Goal: Check status: Check status

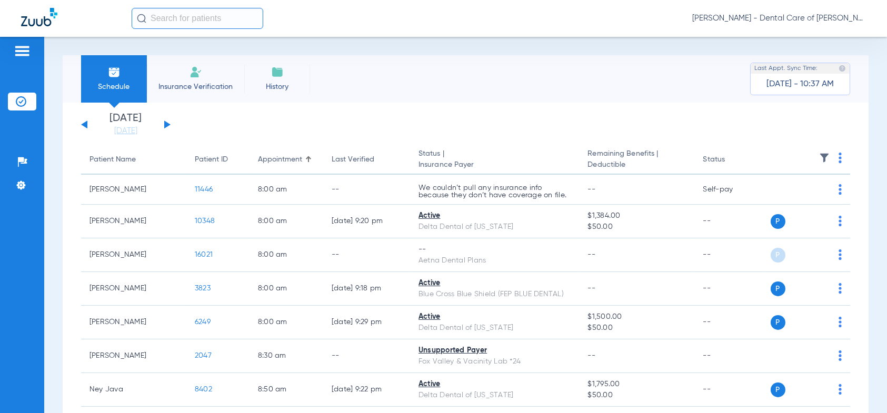
click at [166, 125] on button at bounding box center [167, 125] width 6 height 8
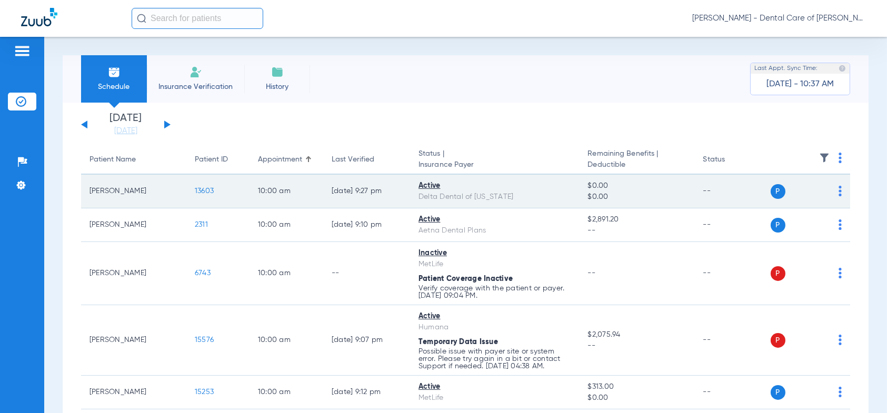
click at [213, 192] on span "13603" at bounding box center [204, 190] width 19 height 7
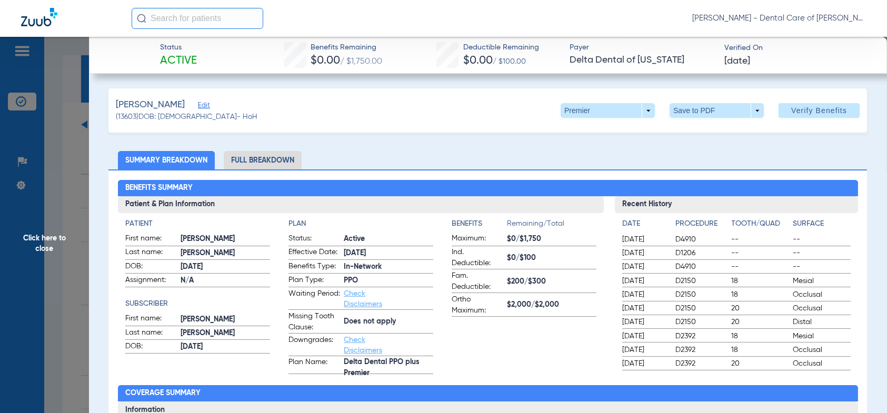
click at [259, 160] on li "Full Breakdown" at bounding box center [263, 160] width 78 height 18
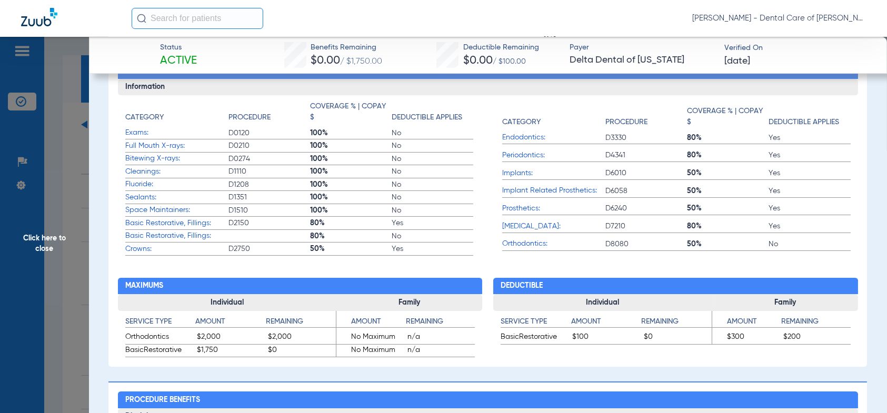
scroll to position [474, 0]
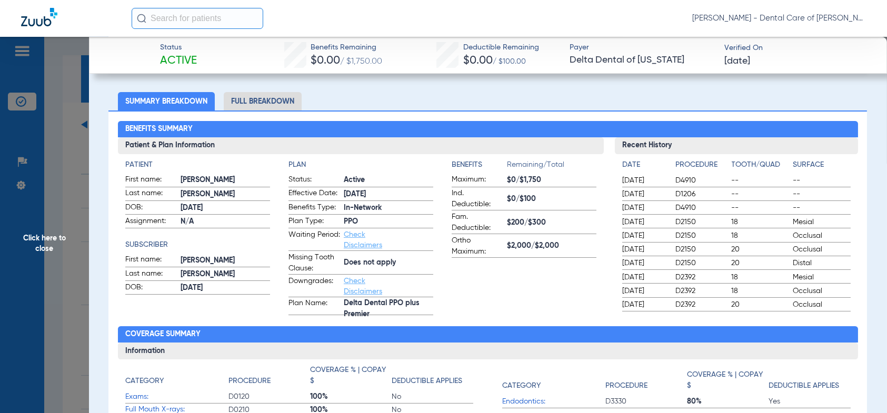
scroll to position [88, 0]
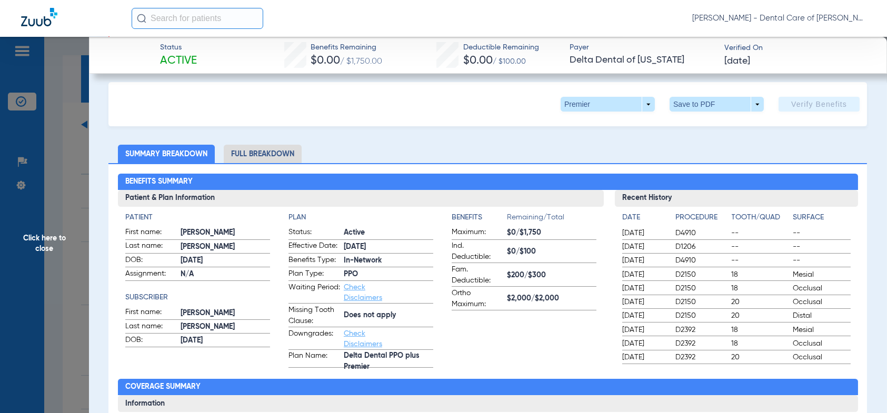
click at [39, 245] on span "Click here to close" at bounding box center [44, 243] width 89 height 413
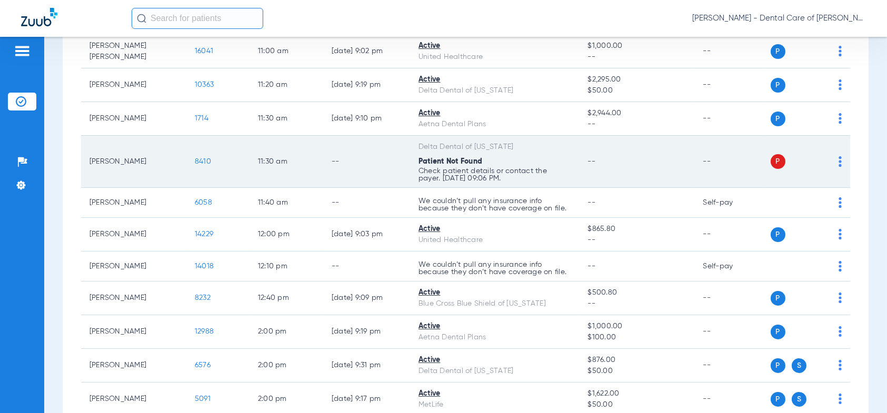
scroll to position [527, 0]
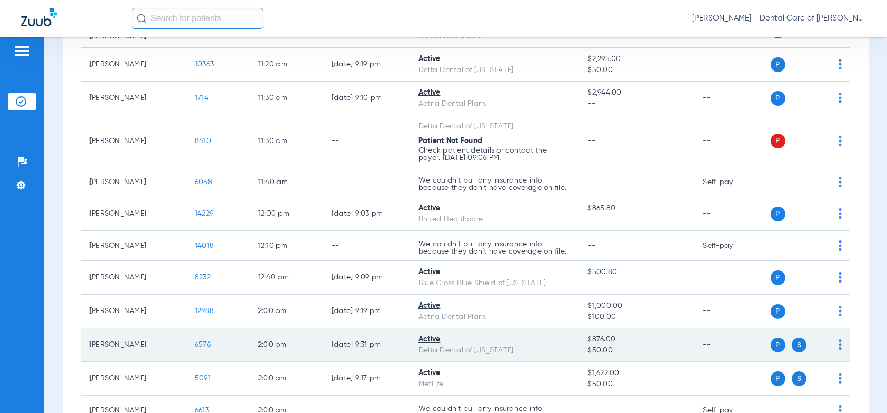
click at [199, 342] on span "6576" at bounding box center [203, 344] width 16 height 7
